Goal: Task Accomplishment & Management: Manage account settings

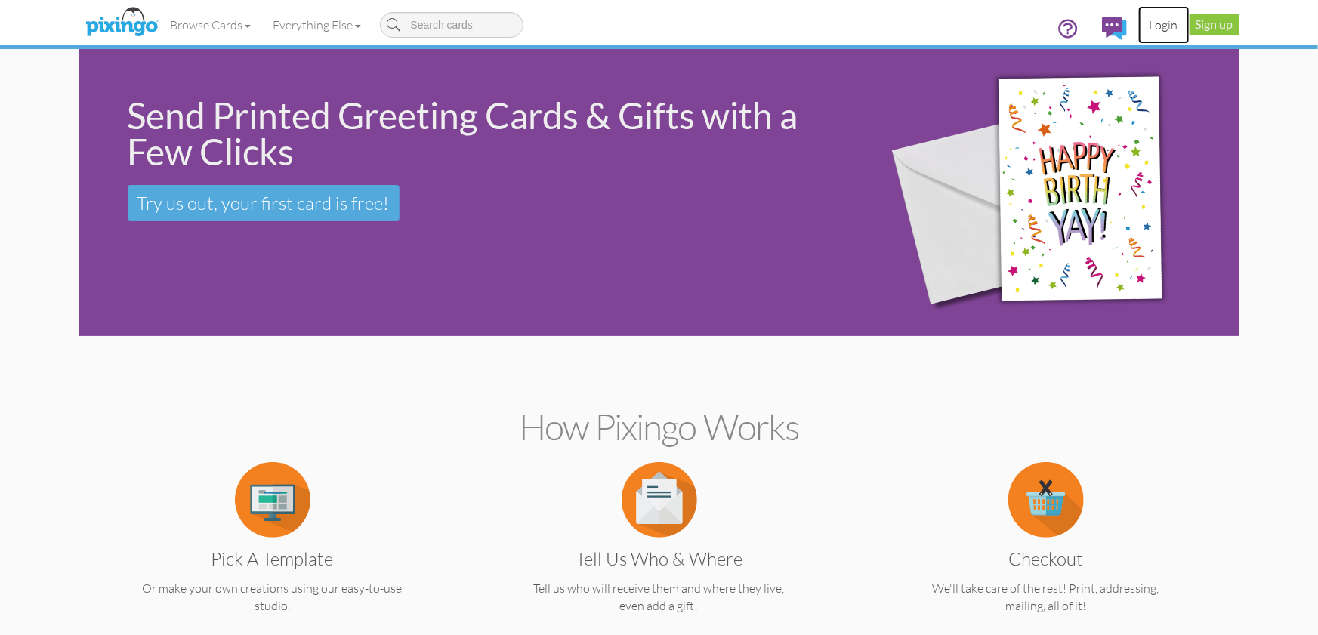
click at [1161, 24] on link "Login" at bounding box center [1164, 25] width 51 height 38
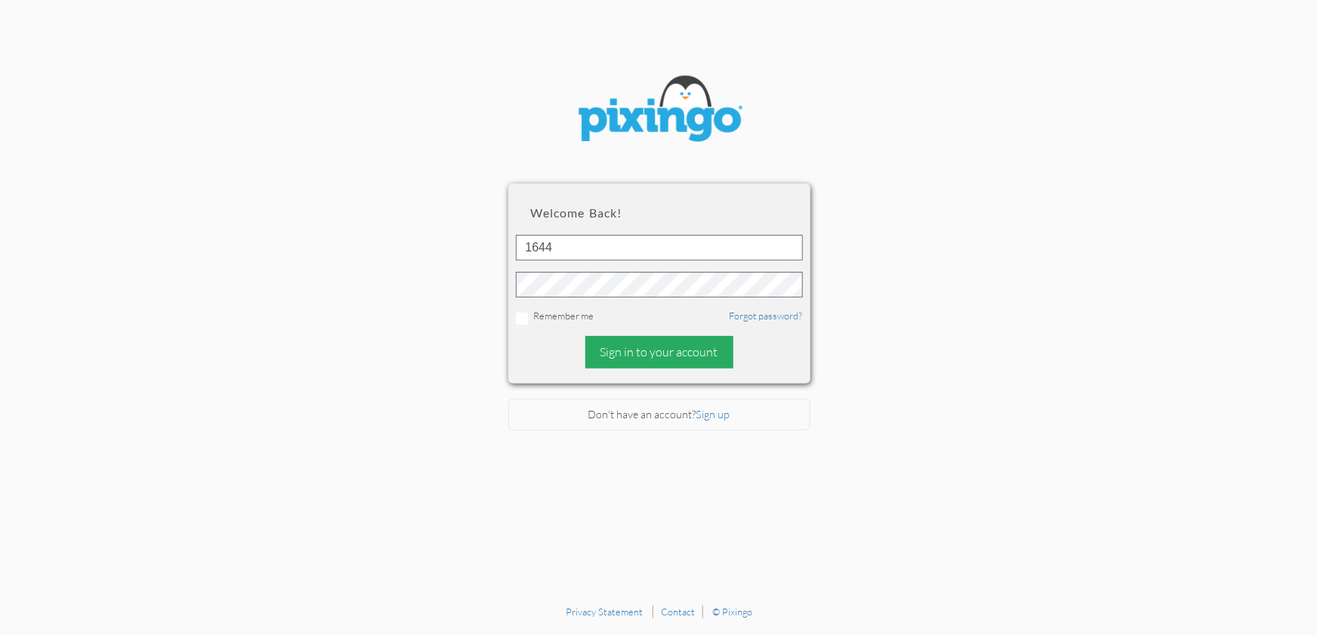
click at [691, 354] on div "Sign in to your account" at bounding box center [660, 352] width 148 height 32
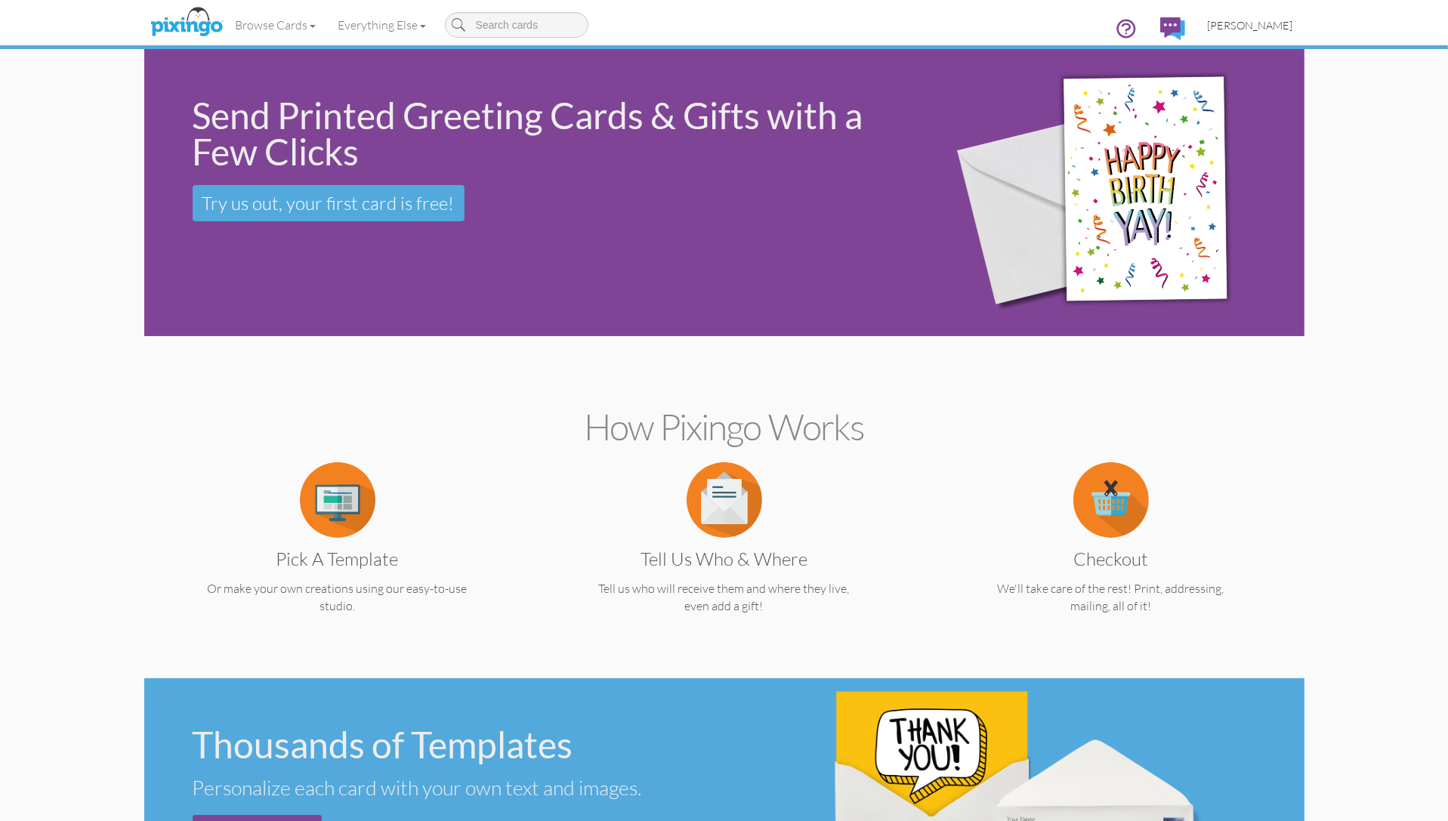
click at [1250, 28] on span "[PERSON_NAME]" at bounding box center [1250, 25] width 85 height 13
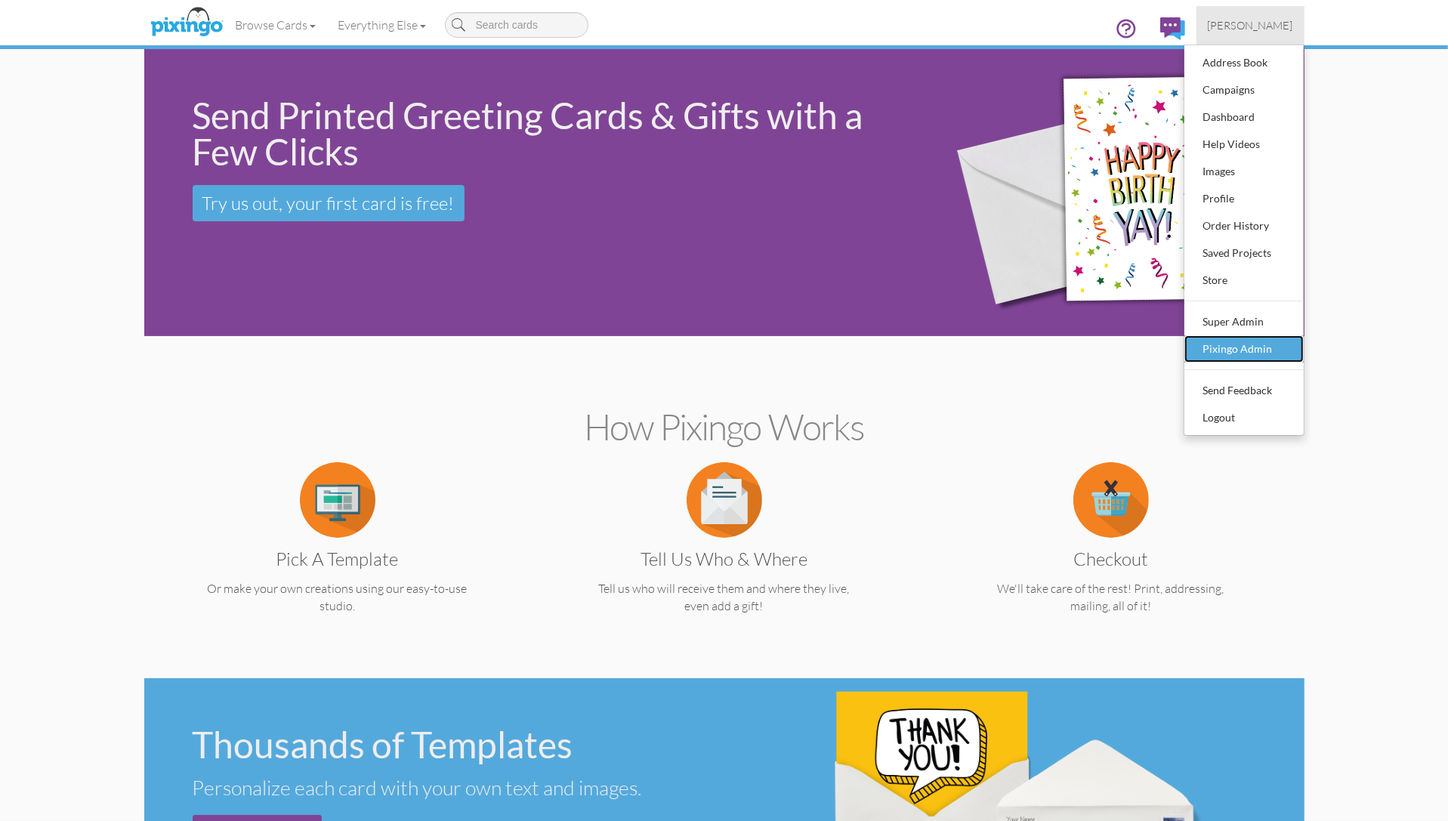
click at [1260, 342] on div "Pixingo Admin" at bounding box center [1244, 349] width 89 height 23
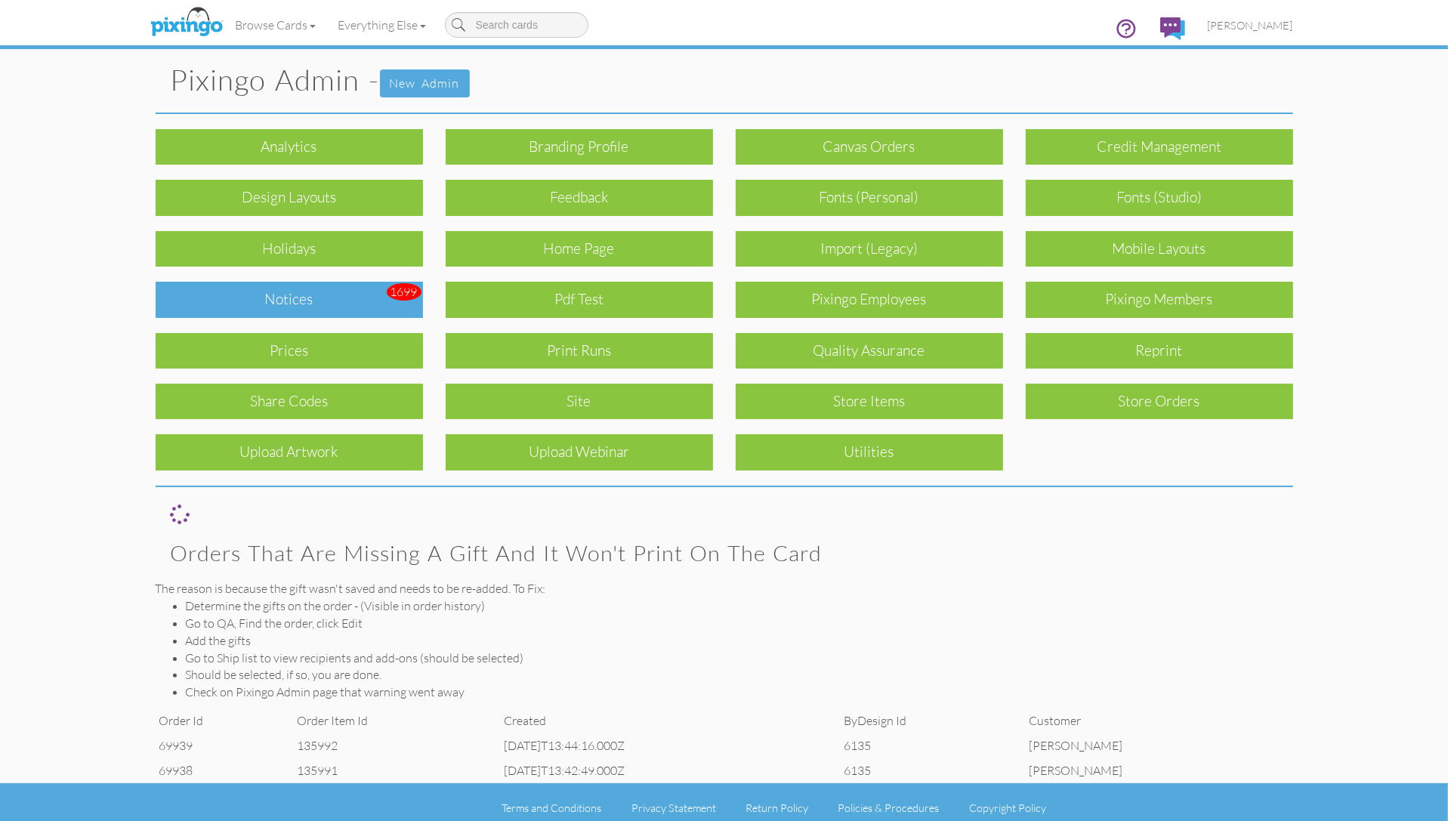
click at [328, 295] on div "Notices" at bounding box center [289, 300] width 267 height 36
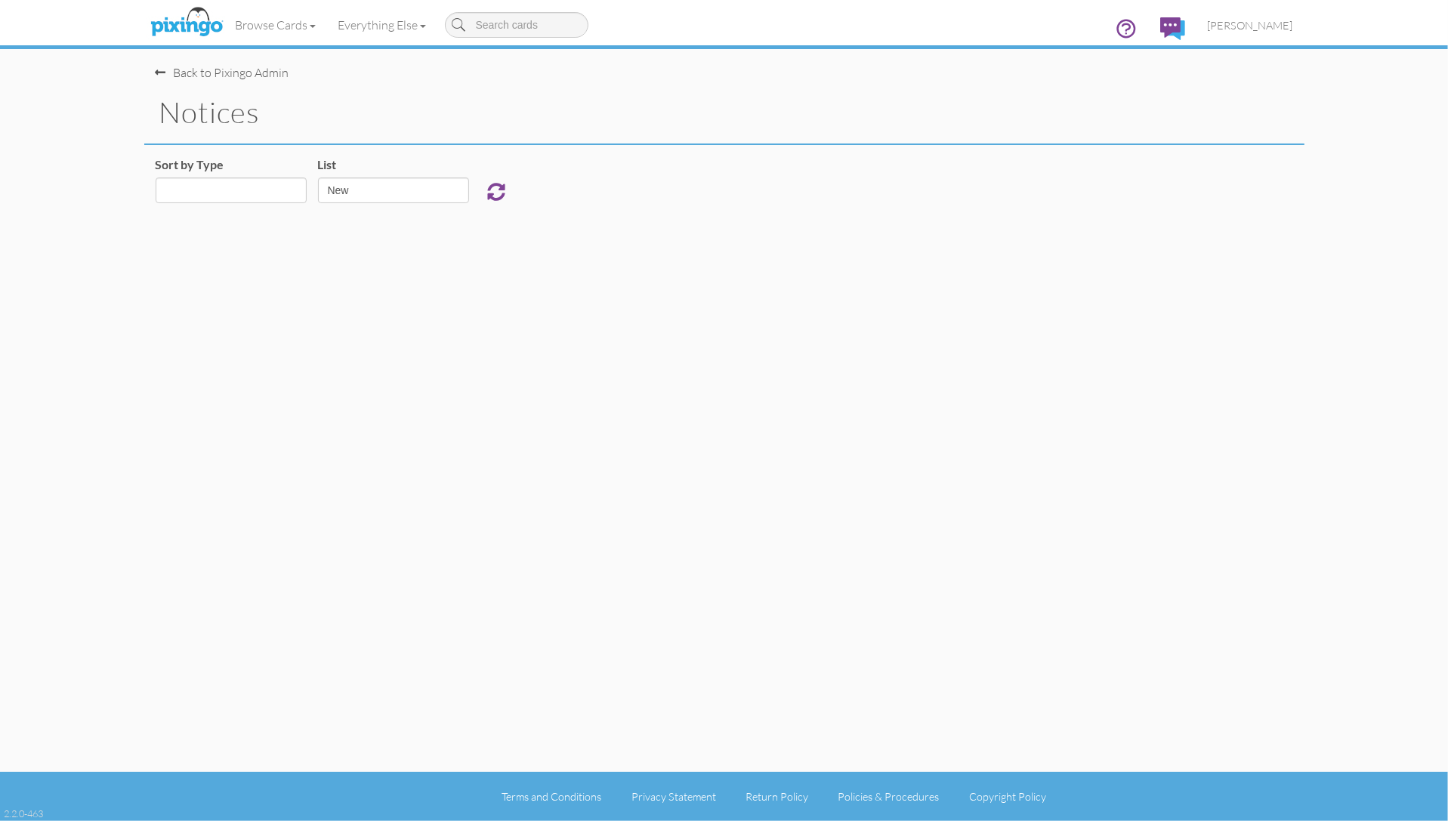
select select "object:925"
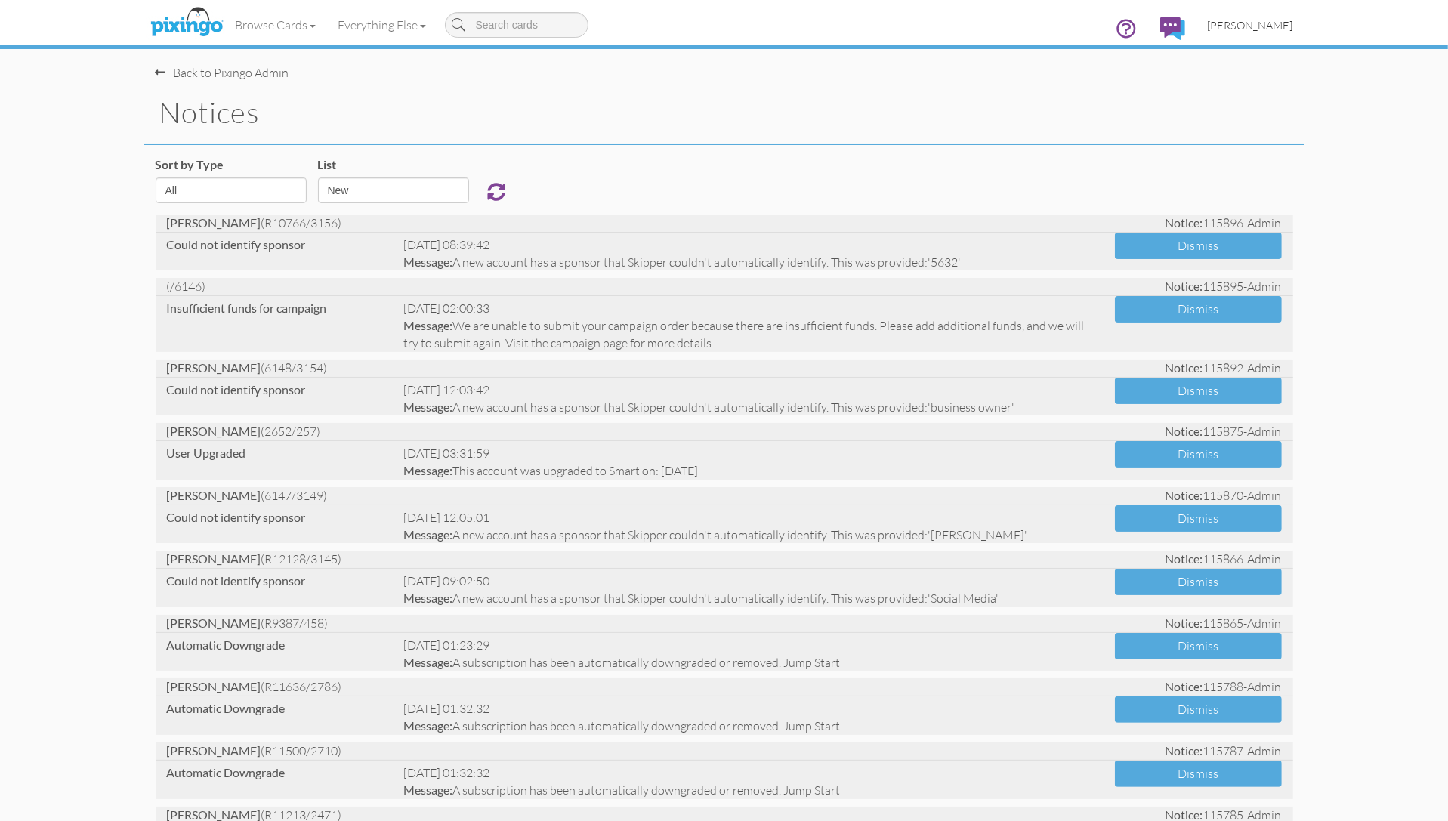
click at [1271, 33] on link "[PERSON_NAME]" at bounding box center [1251, 25] width 108 height 39
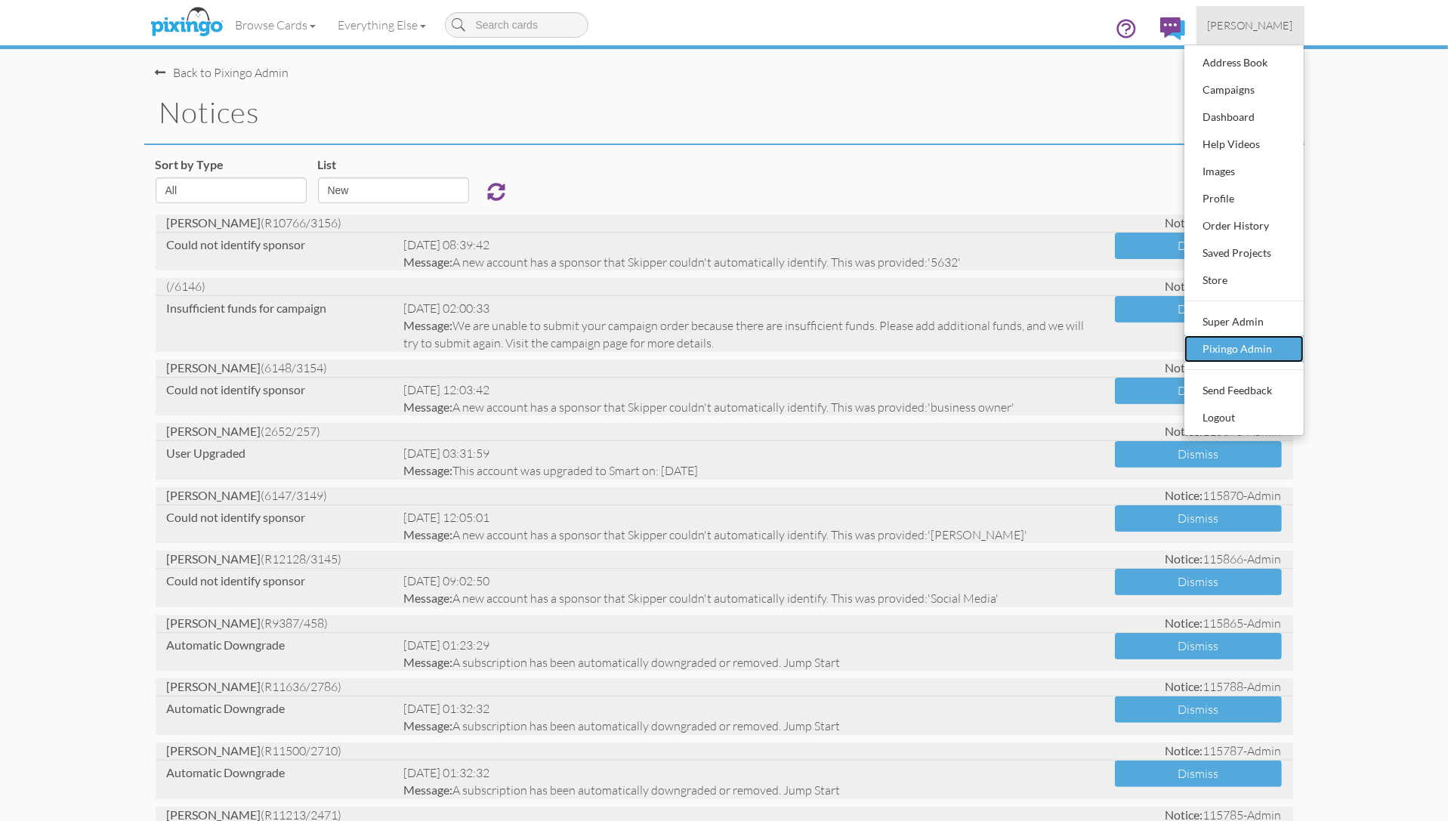
click at [1224, 342] on div "Pixingo Admin" at bounding box center [1244, 349] width 89 height 23
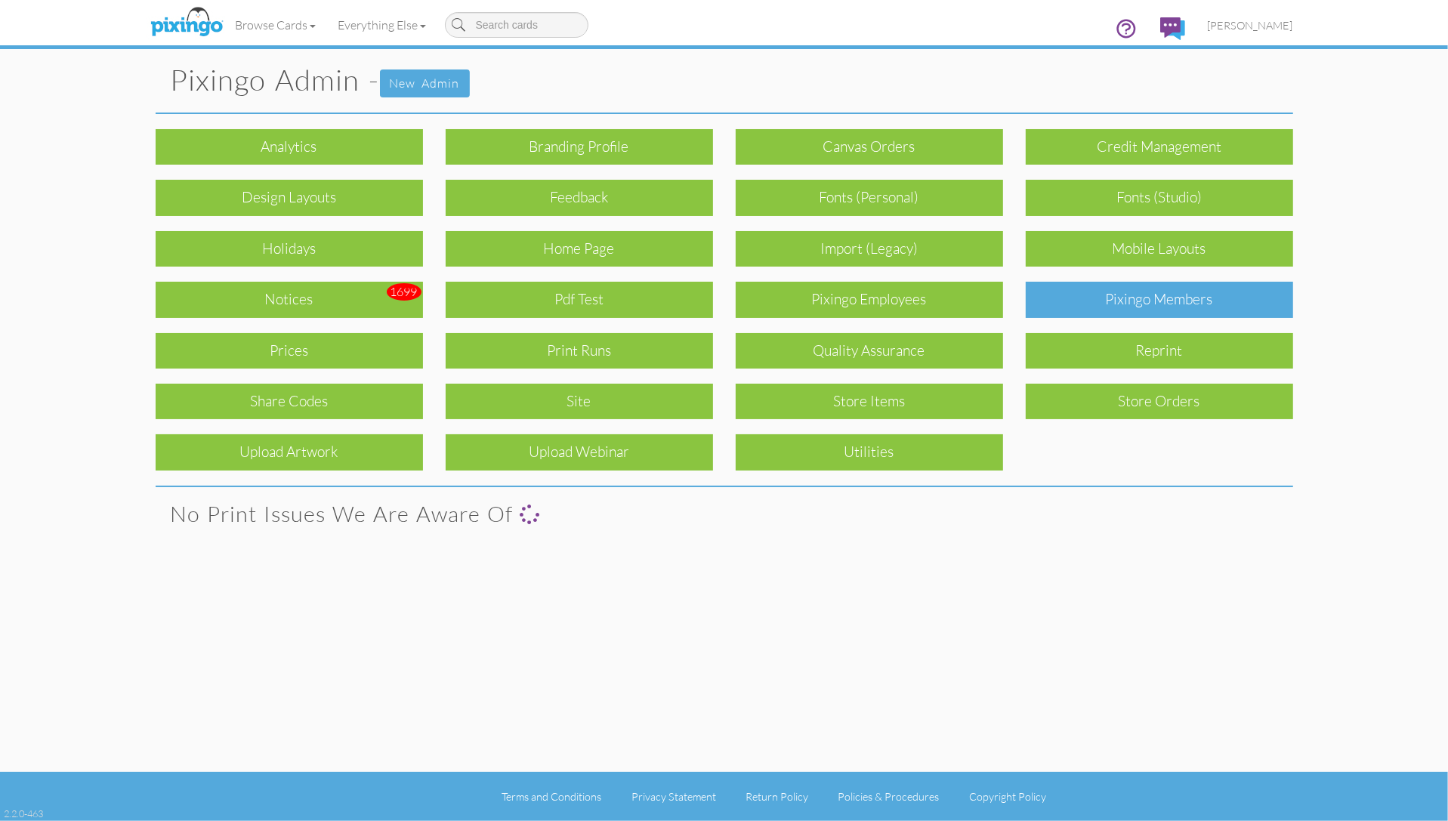
click at [1149, 309] on div "Pixingo Members" at bounding box center [1159, 300] width 267 height 36
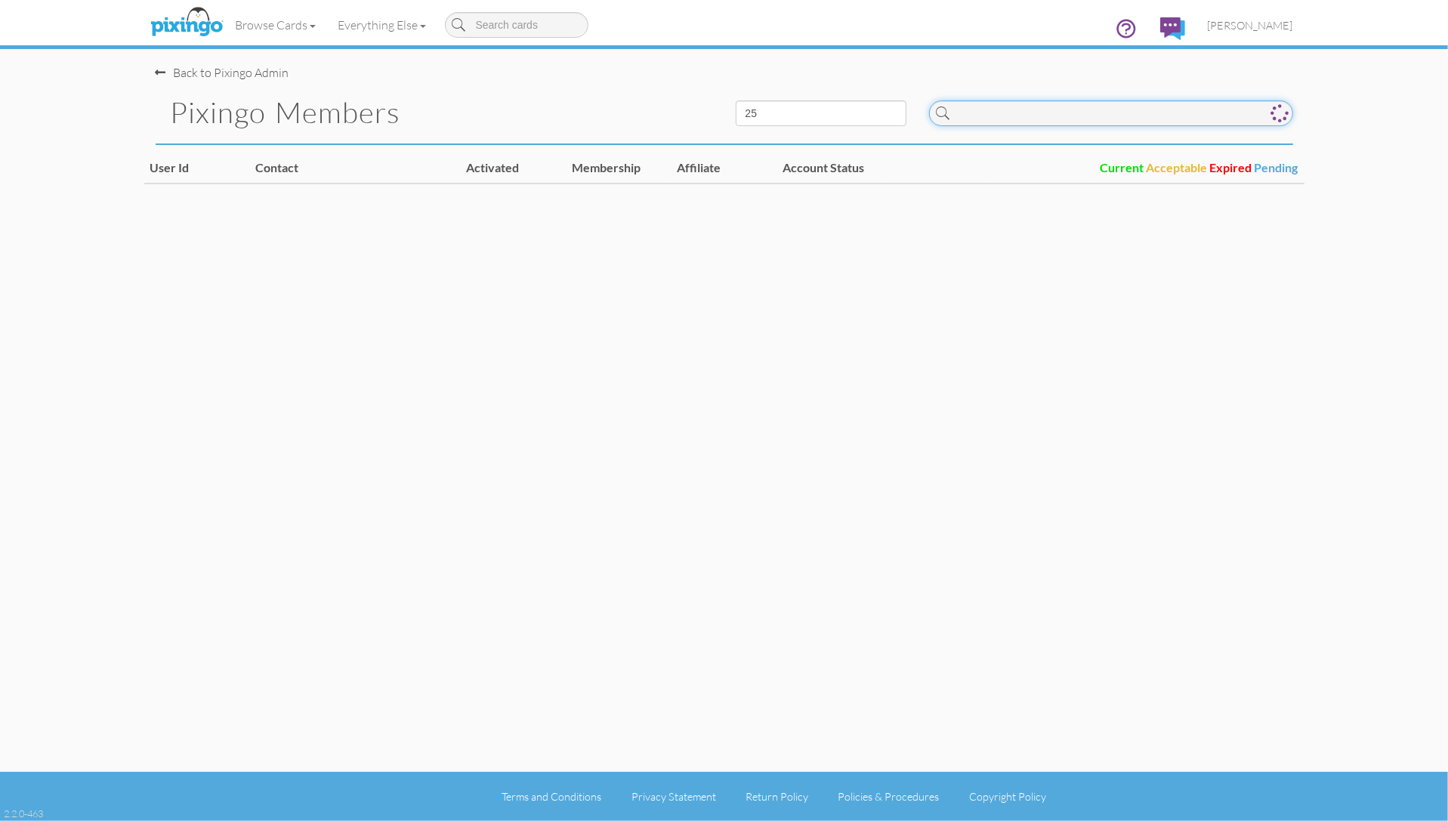
click at [1001, 109] on input at bounding box center [1111, 113] width 364 height 26
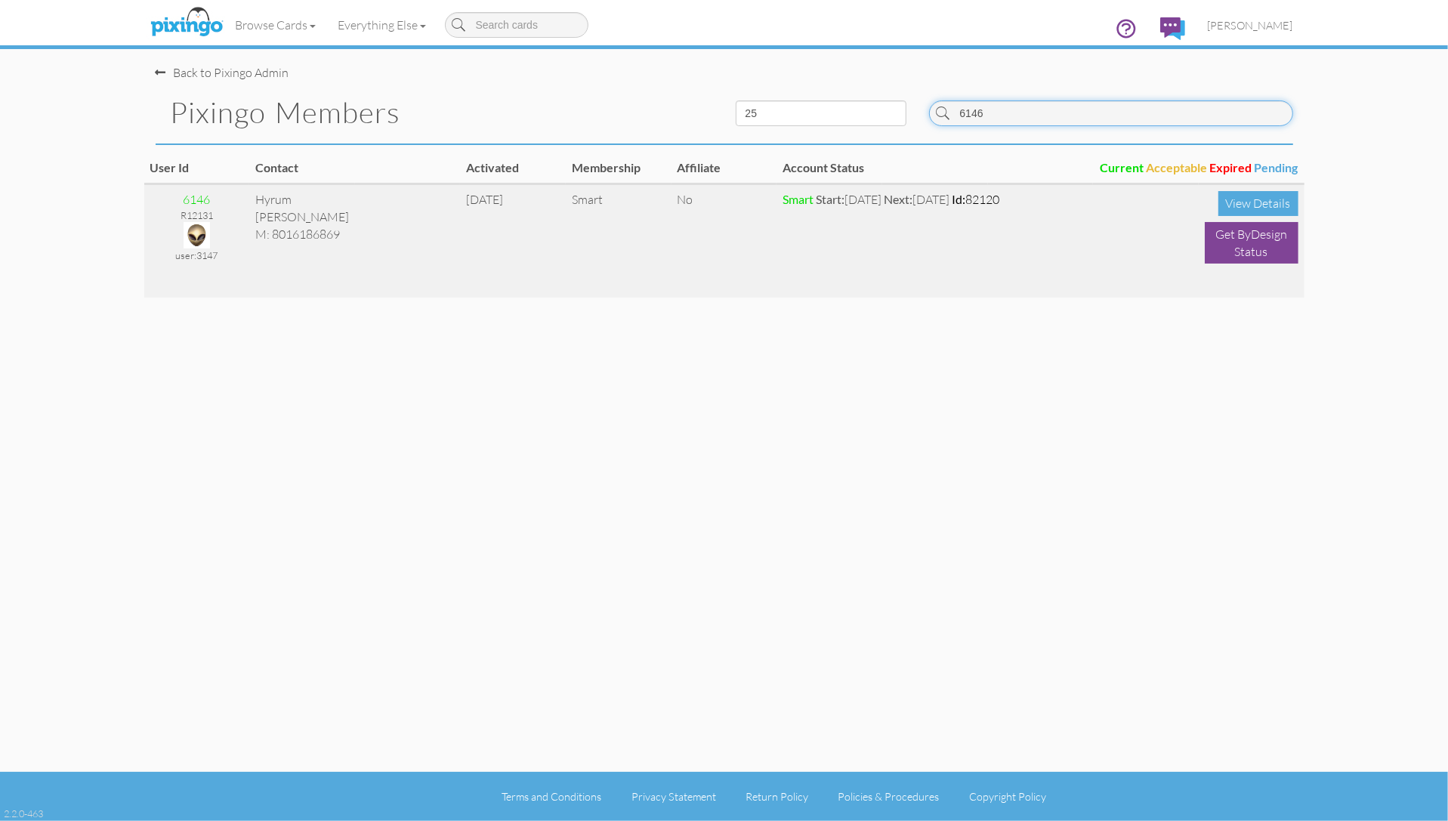
type input "6146"
click at [197, 231] on img at bounding box center [197, 235] width 26 height 26
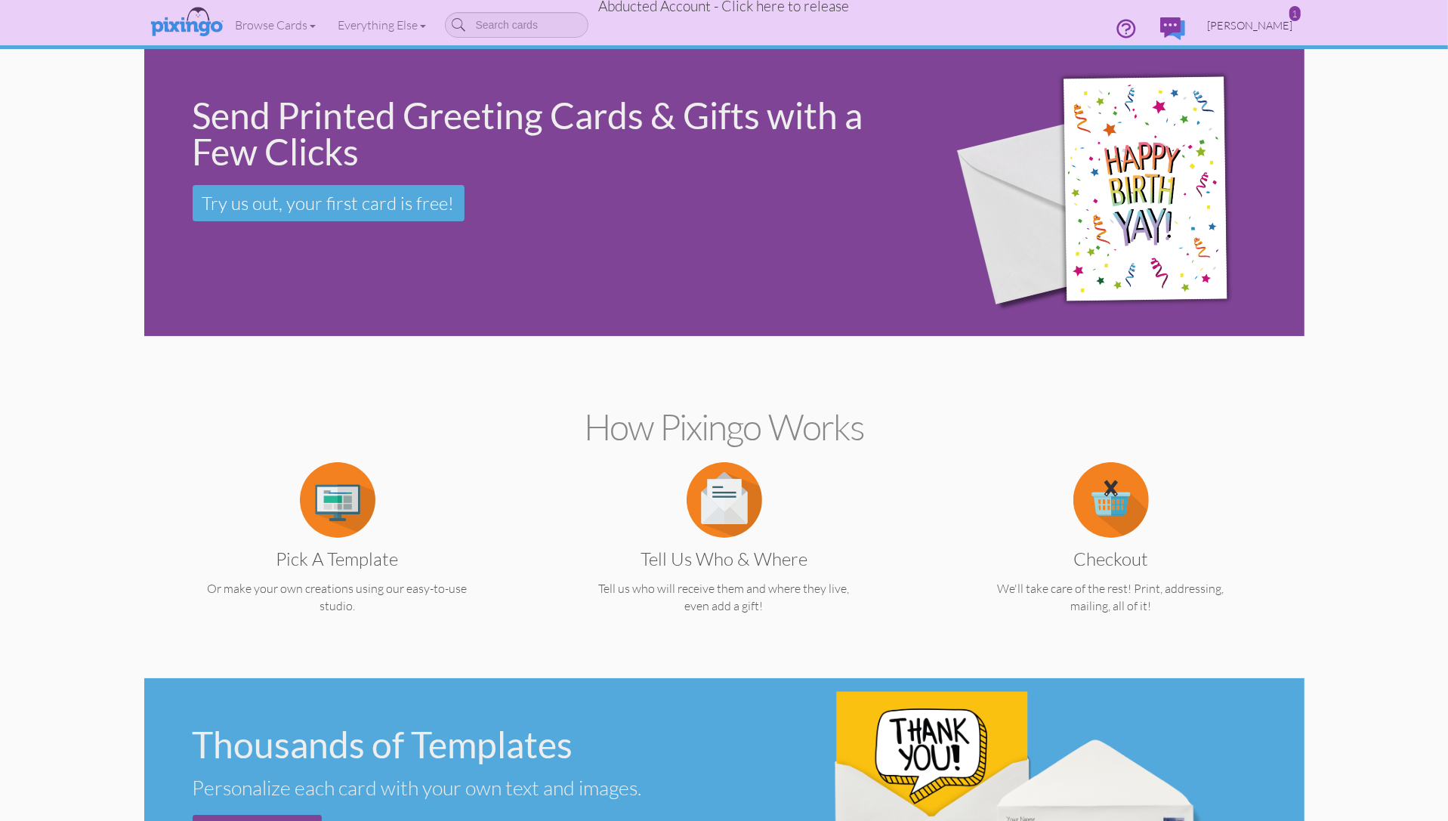
click at [1271, 25] on span "[PERSON_NAME]" at bounding box center [1250, 25] width 85 height 13
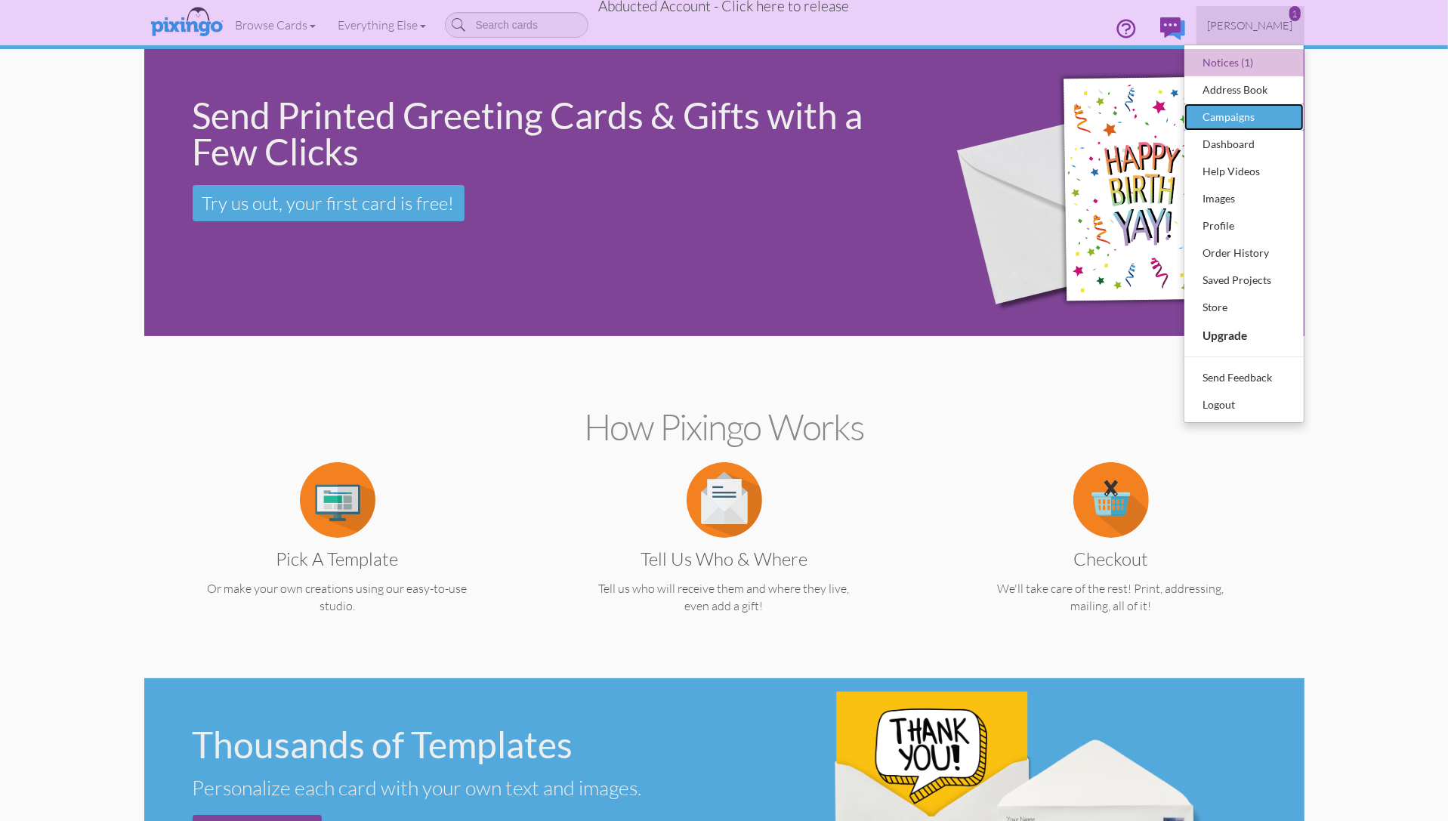
click at [1244, 116] on div "Campaigns" at bounding box center [1244, 117] width 89 height 23
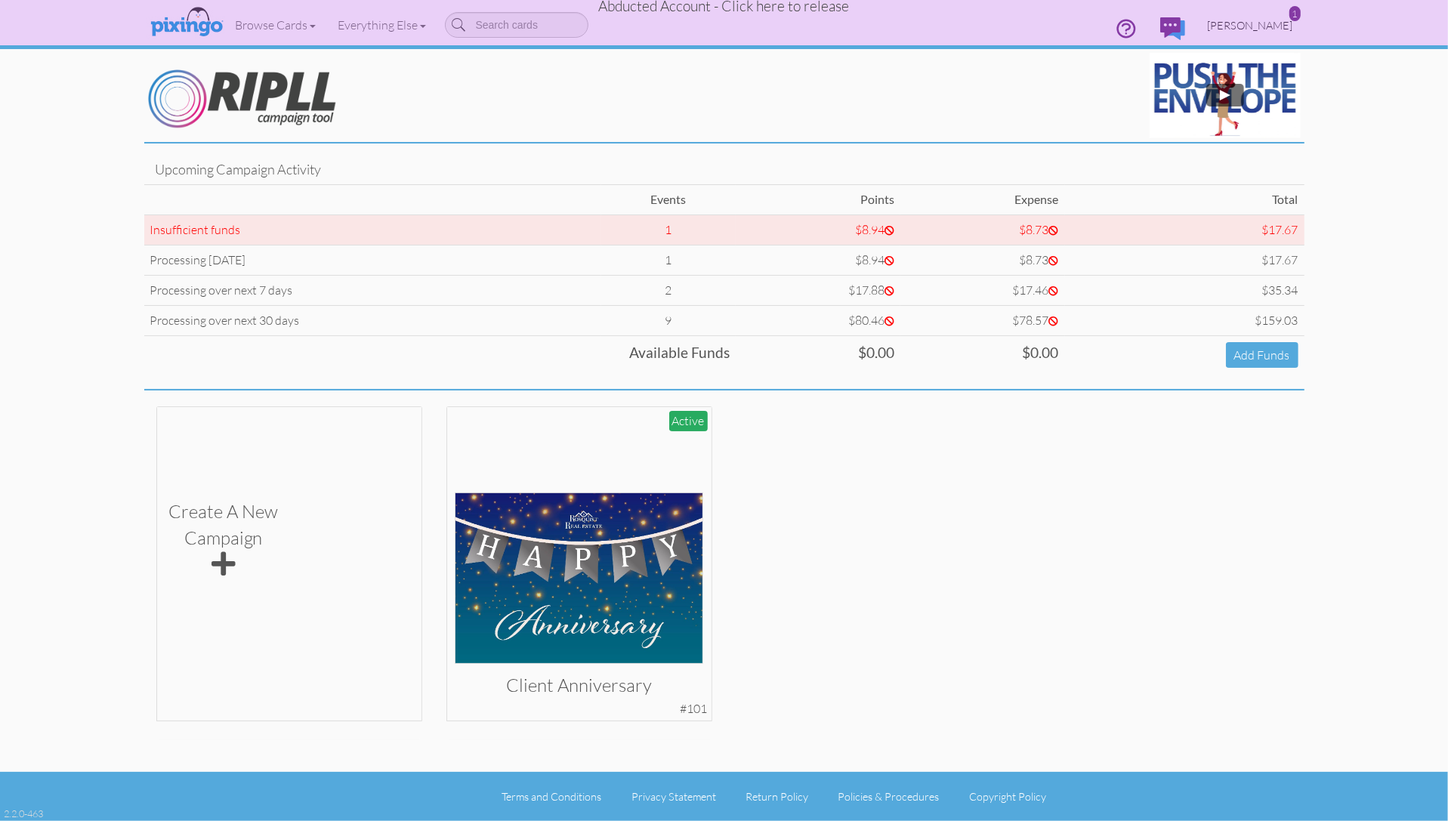
click at [1252, 23] on span "[PERSON_NAME]" at bounding box center [1250, 25] width 85 height 13
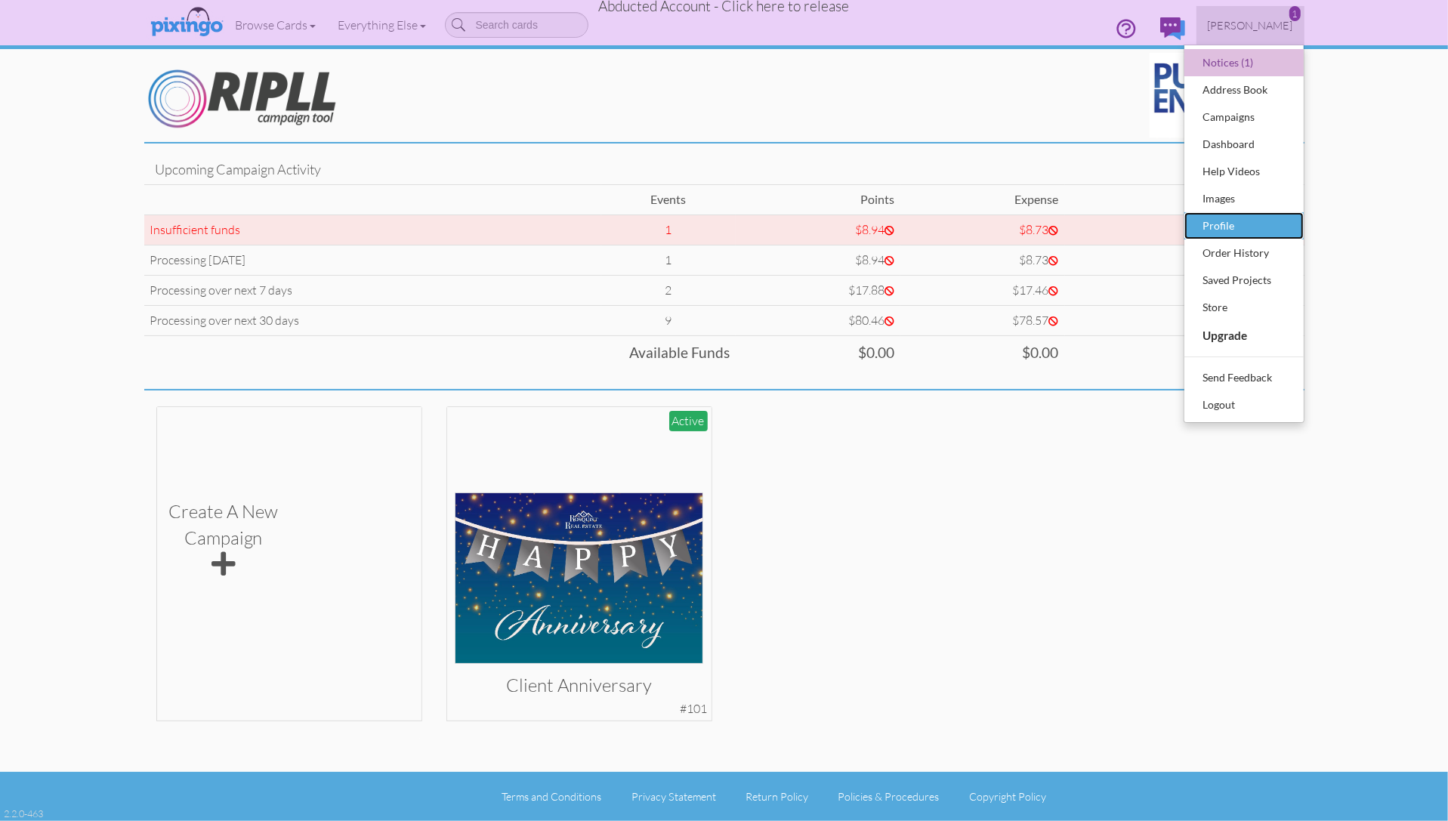
click at [1241, 221] on div "Profile" at bounding box center [1244, 226] width 89 height 23
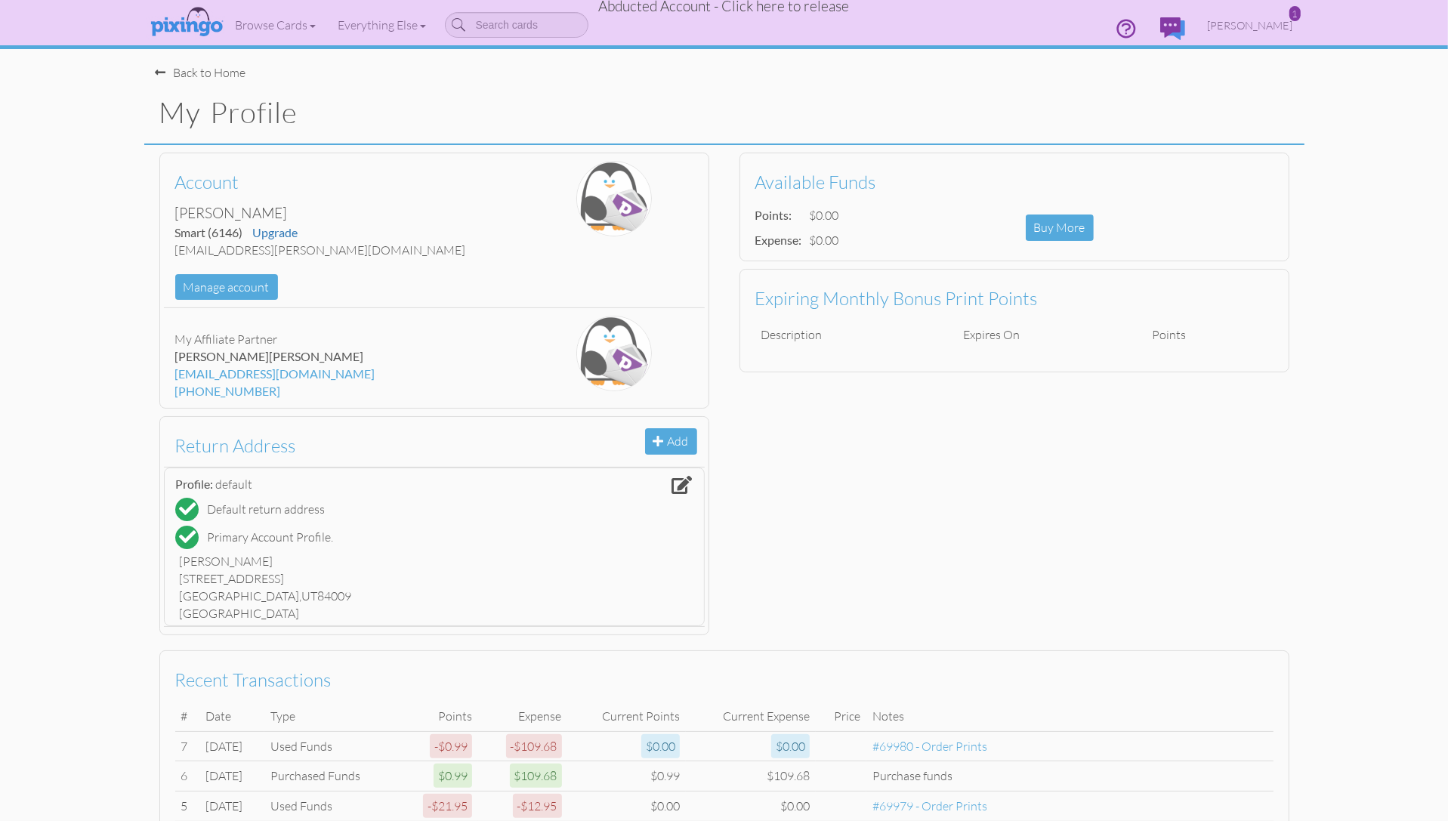
click at [1318, 219] on profile "Toggle navigation 1 Visit Pixingo Mobile Browse Cards Business Accounting Autom…" at bounding box center [724, 527] width 1448 height 1054
click at [1260, 29] on span "[PERSON_NAME]" at bounding box center [1250, 25] width 85 height 13
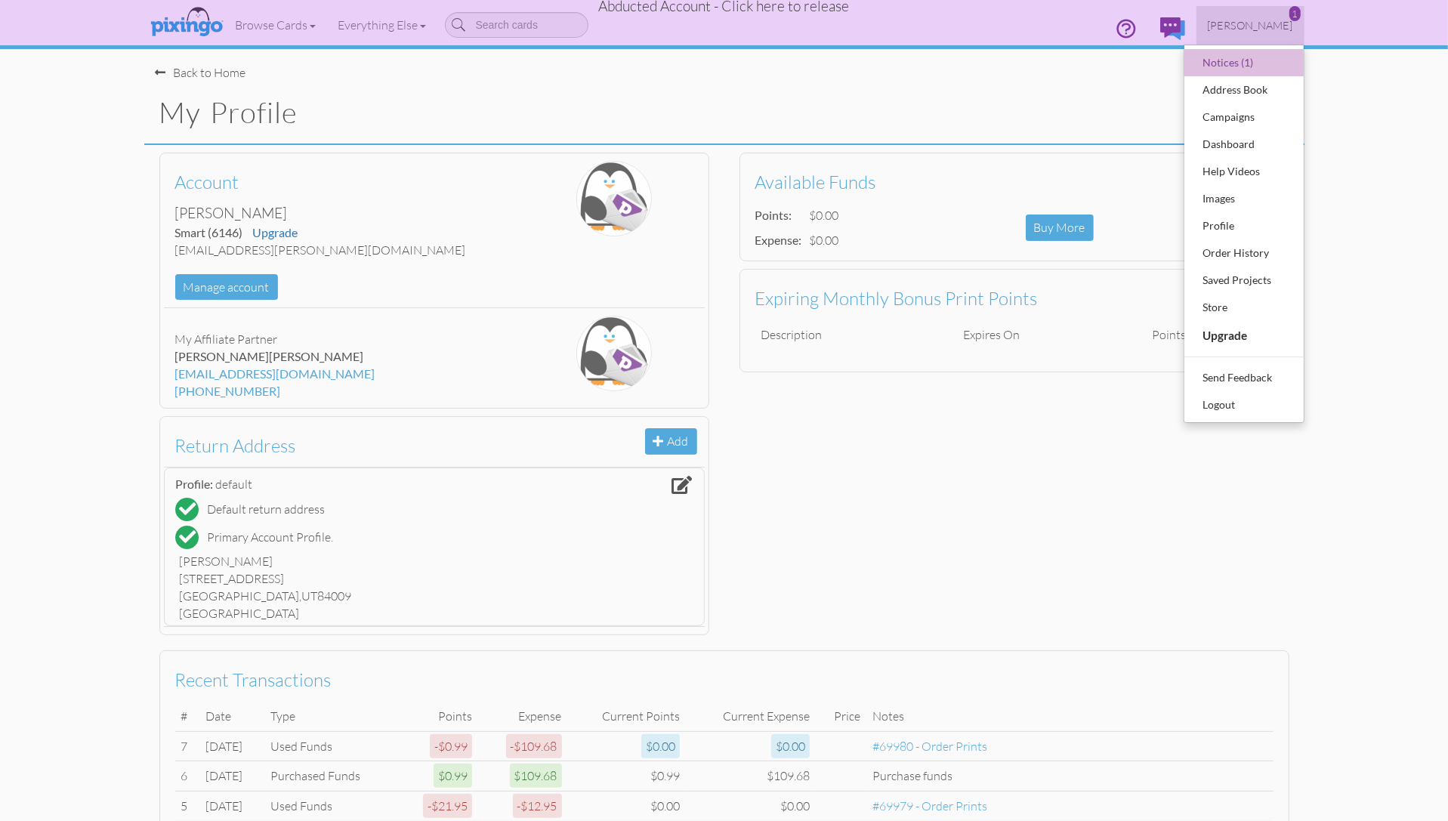
click at [1318, 104] on profile "Toggle navigation 1 Visit Pixingo Mobile Browse Cards Business Accounting Autom…" at bounding box center [724, 527] width 1448 height 1054
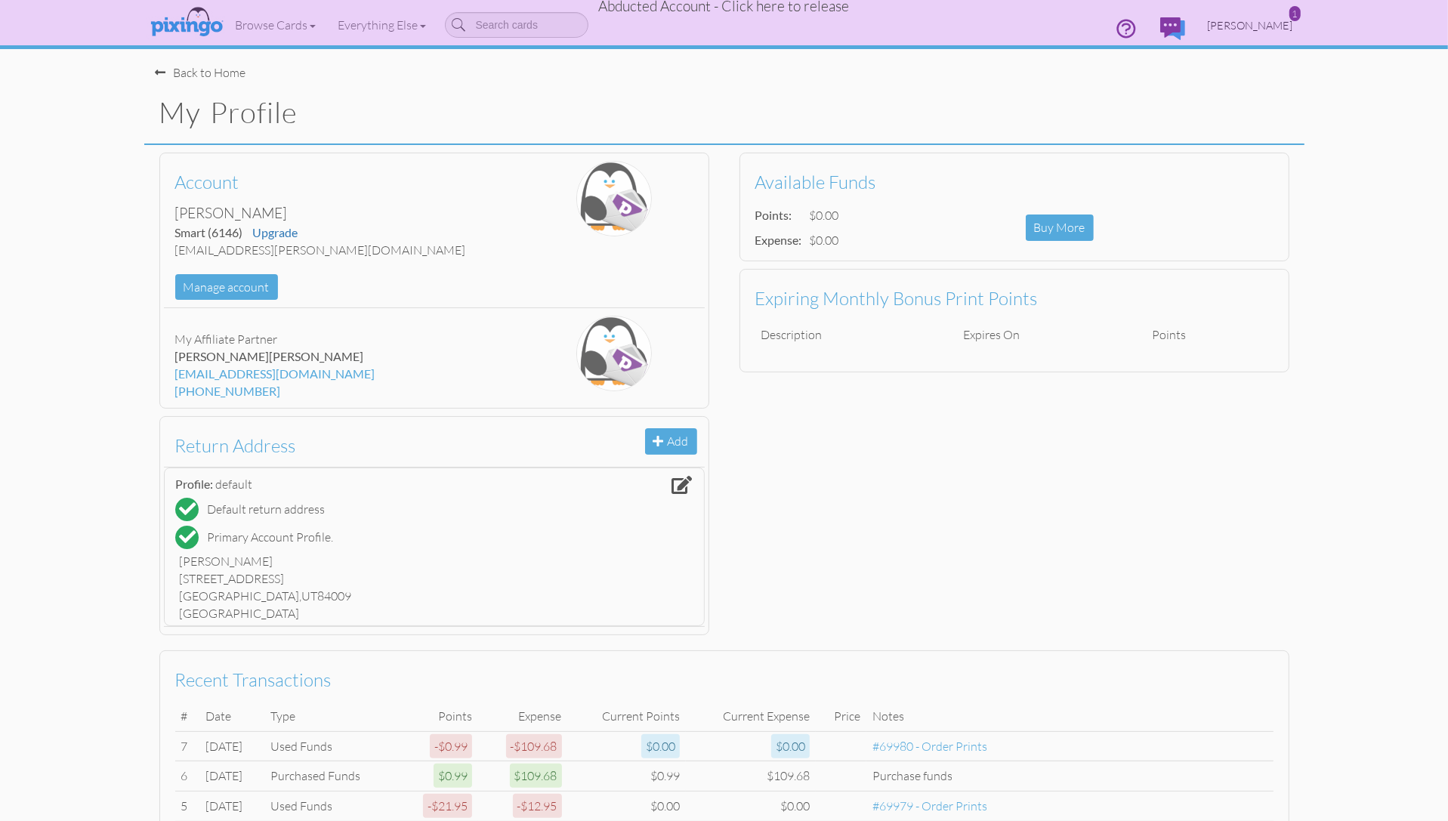
click at [1232, 19] on span "[PERSON_NAME]" at bounding box center [1250, 25] width 85 height 13
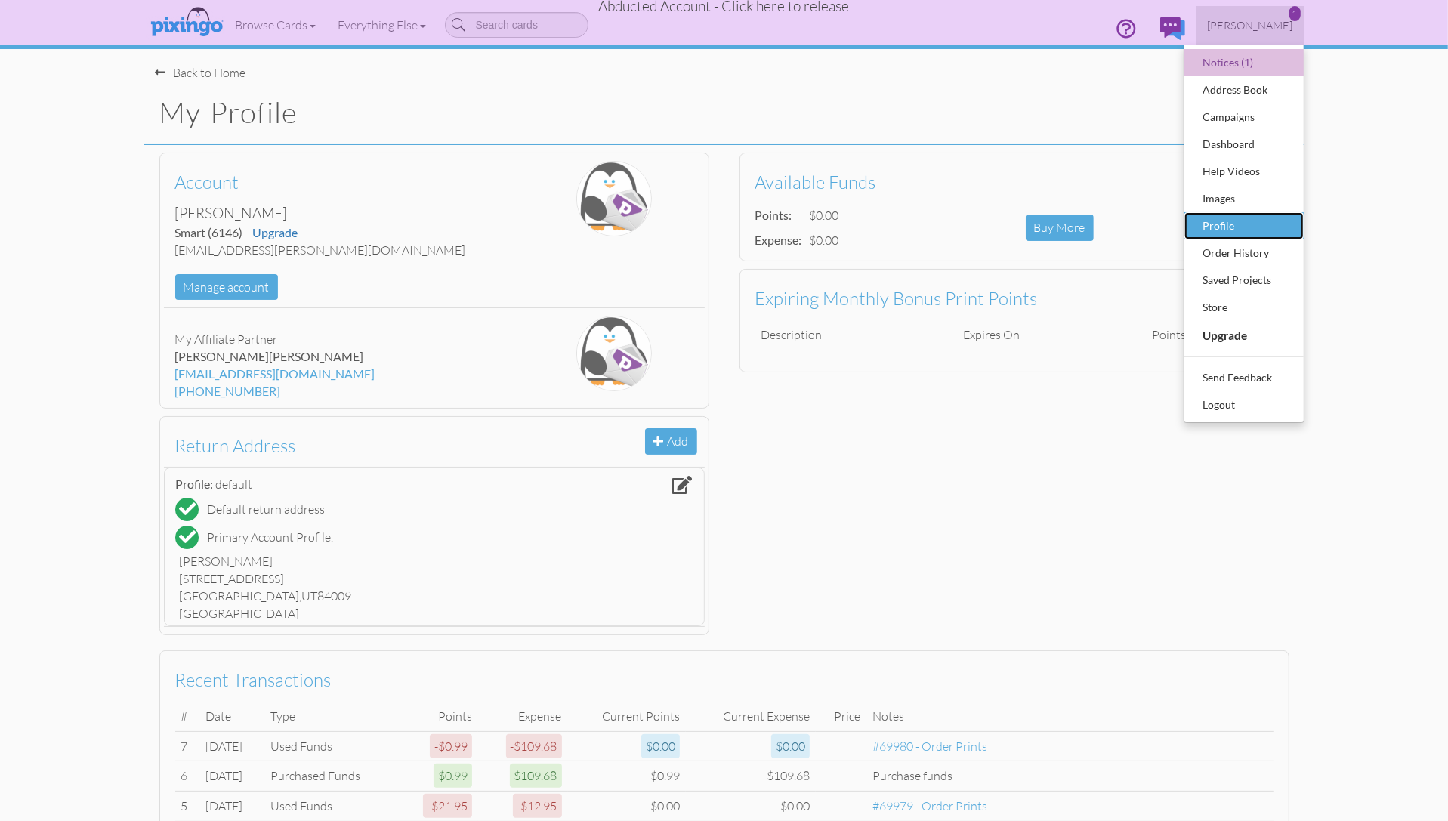
click at [1226, 218] on div "Profile" at bounding box center [1244, 226] width 89 height 23
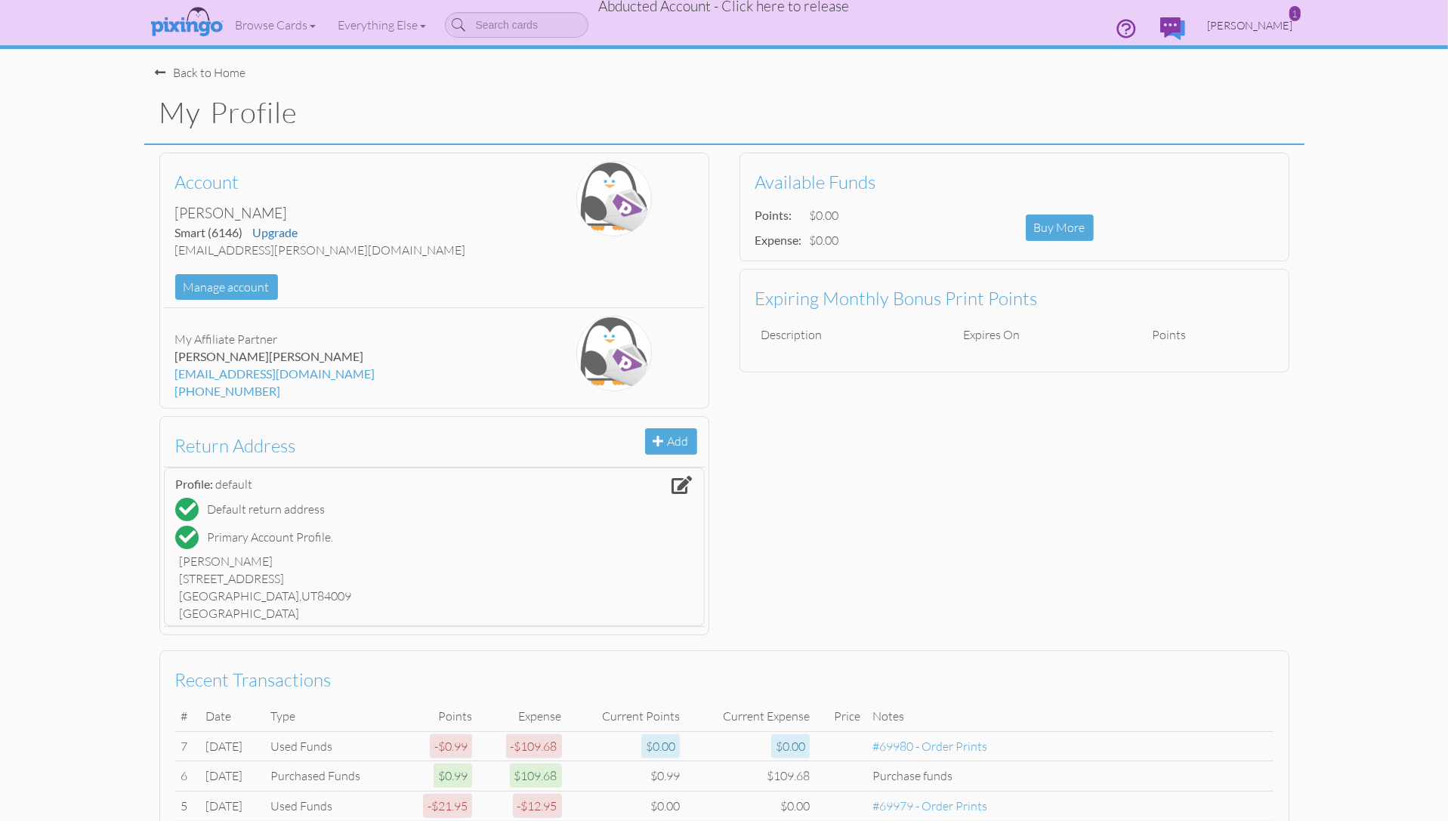
click at [1256, 21] on span "[PERSON_NAME]" at bounding box center [1250, 25] width 85 height 13
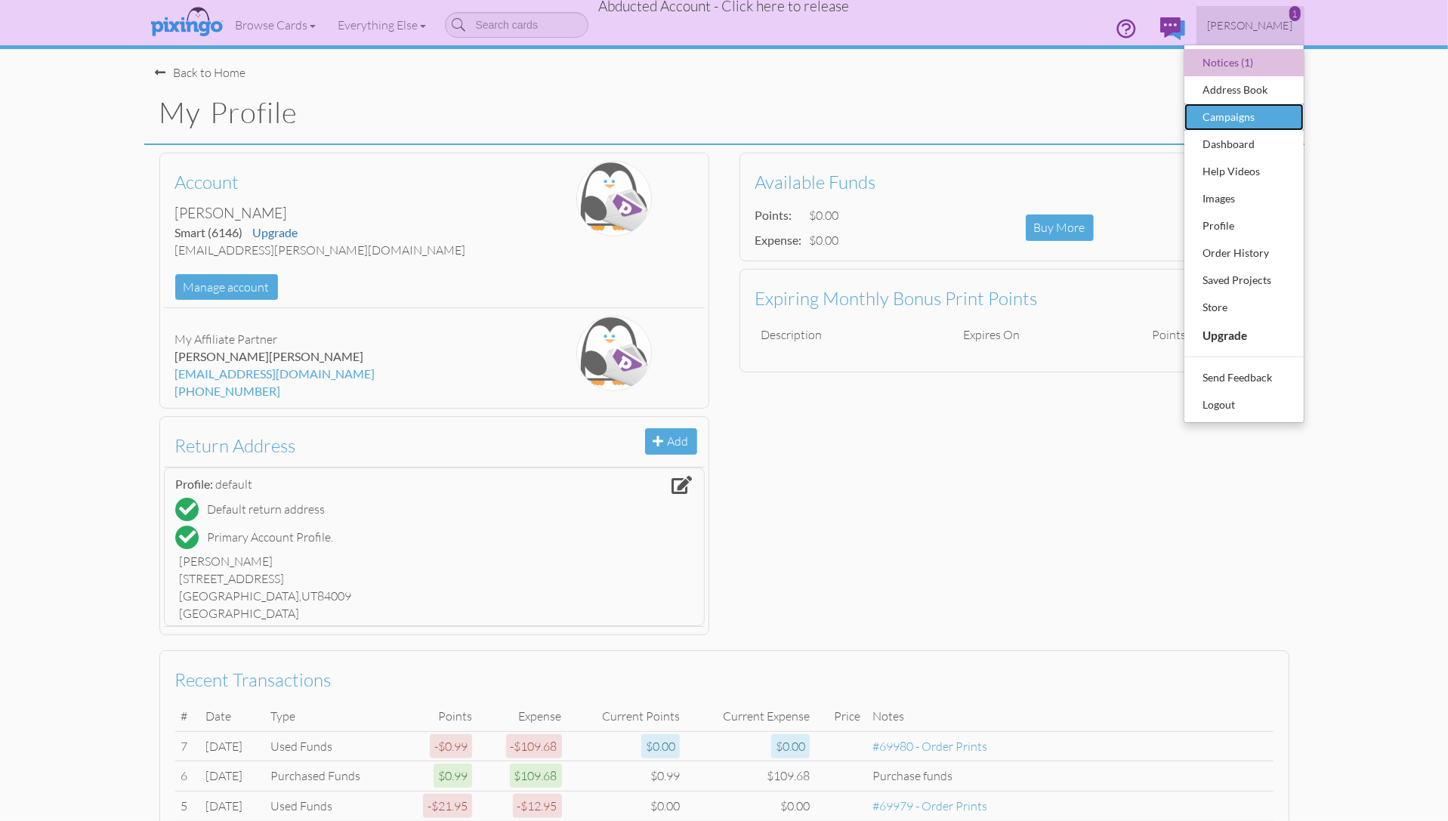
click at [1240, 113] on div "Campaigns" at bounding box center [1244, 117] width 89 height 23
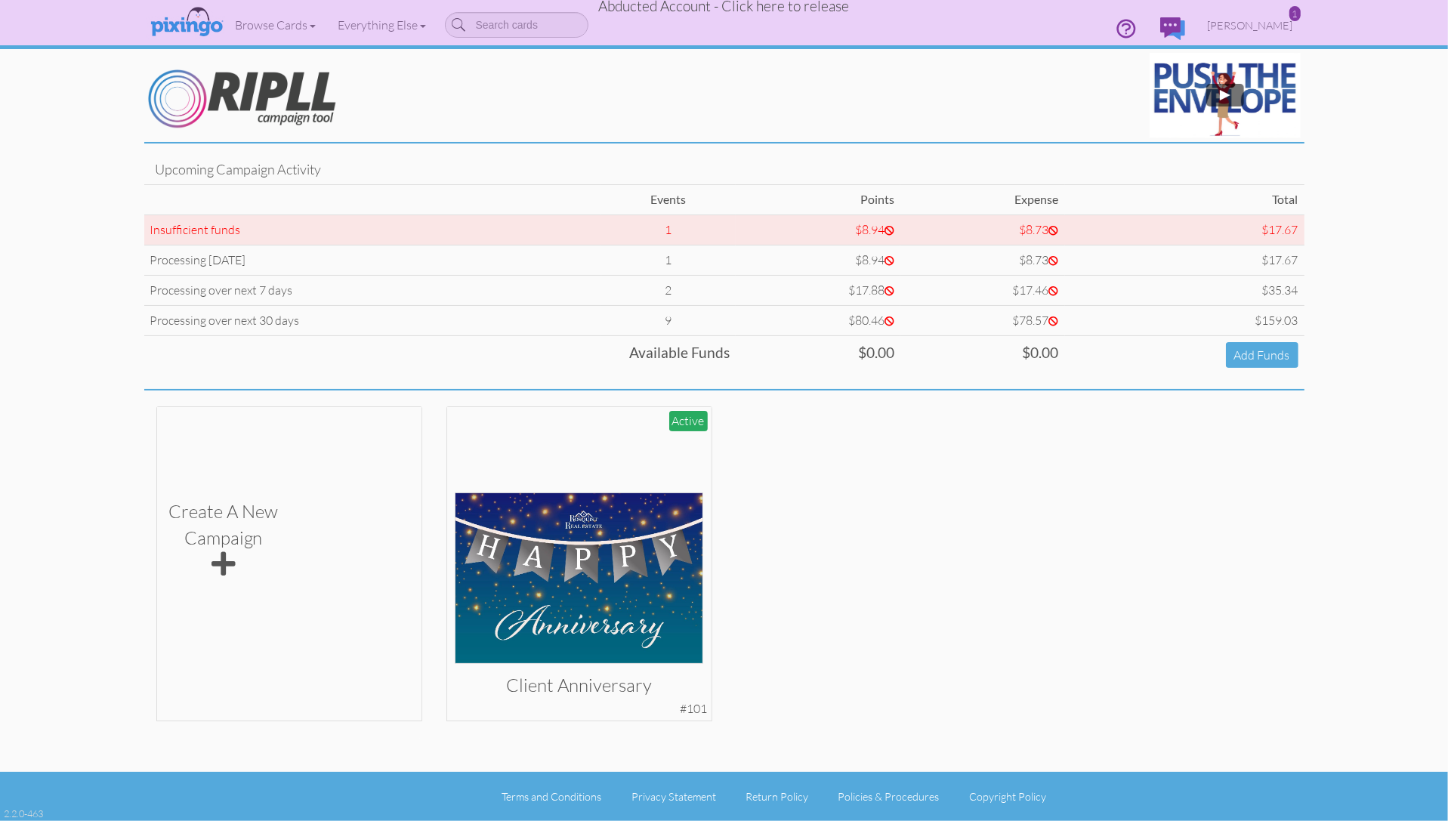
click at [1318, 256] on campaign "Toggle navigation 1 Visit Pixingo Mobile Browse Cards Business Accounting Autom…" at bounding box center [724, 410] width 1448 height 821
click at [734, 8] on span "Abducted Account - Click here to release" at bounding box center [724, 6] width 251 height 18
